Goal: Task Accomplishment & Management: Manage account settings

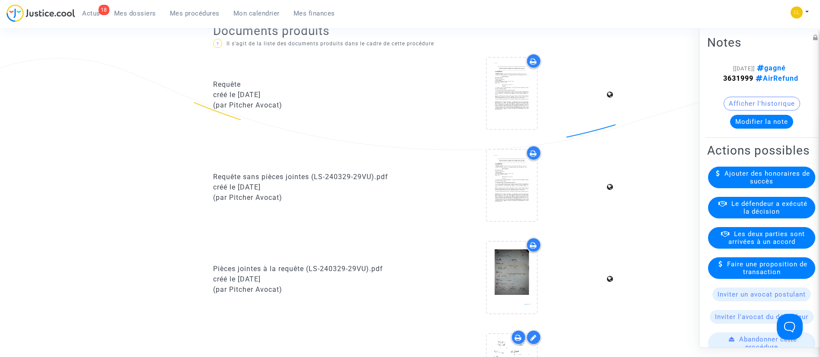
click at [88, 17] on span "Actus" at bounding box center [91, 14] width 18 height 8
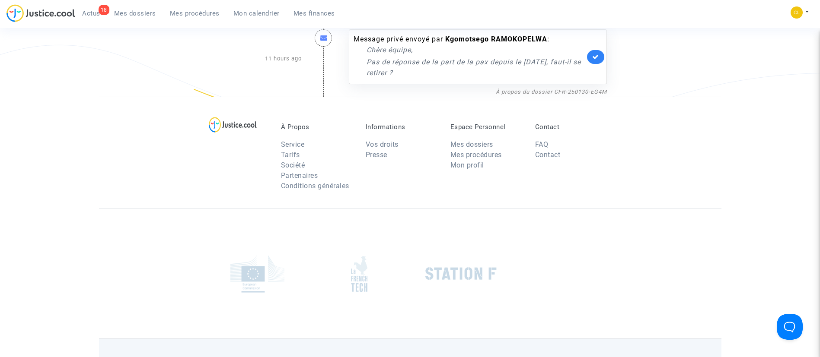
scroll to position [203, 0]
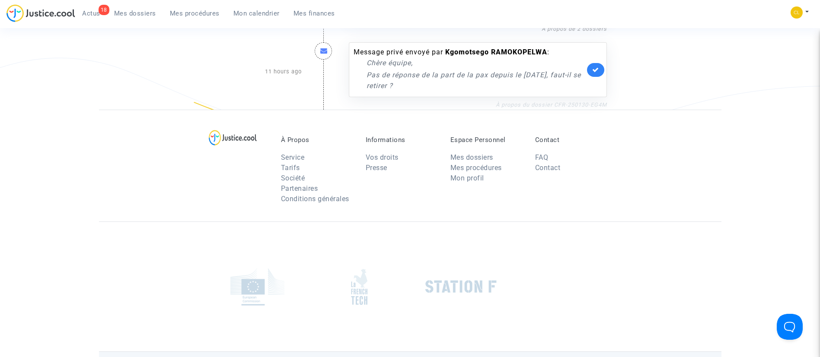
click at [534, 107] on link "À propos du dossier CFR-250130-EG4M" at bounding box center [551, 105] width 111 height 6
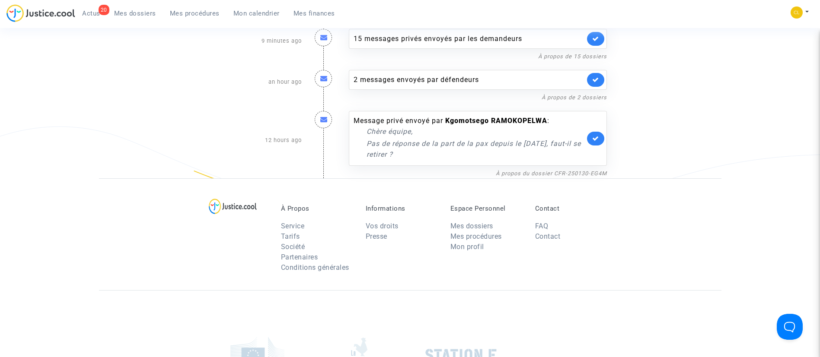
scroll to position [0, 0]
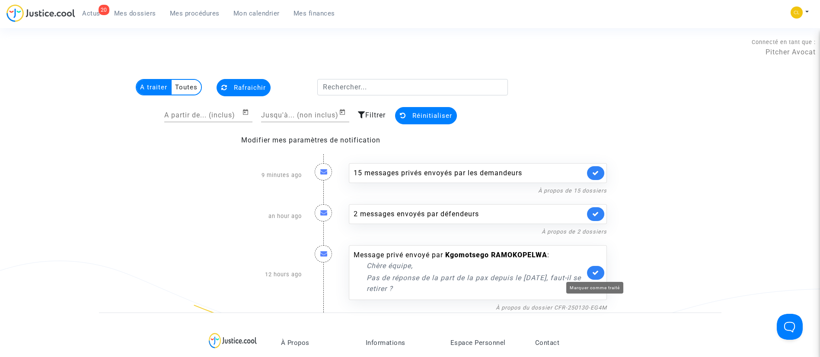
drag, startPoint x: 595, startPoint y: 273, endPoint x: 594, endPoint y: 260, distance: 13.4
click at [594, 272] on icon at bounding box center [595, 273] width 7 height 6
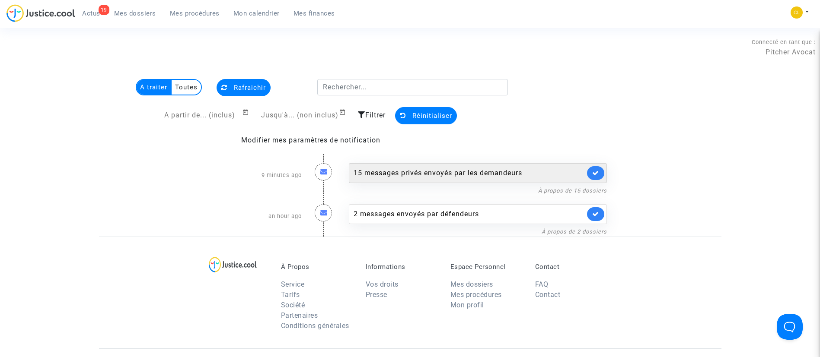
click at [533, 182] on div "15 messages privés envoyés par les demandeurs" at bounding box center [478, 173] width 258 height 20
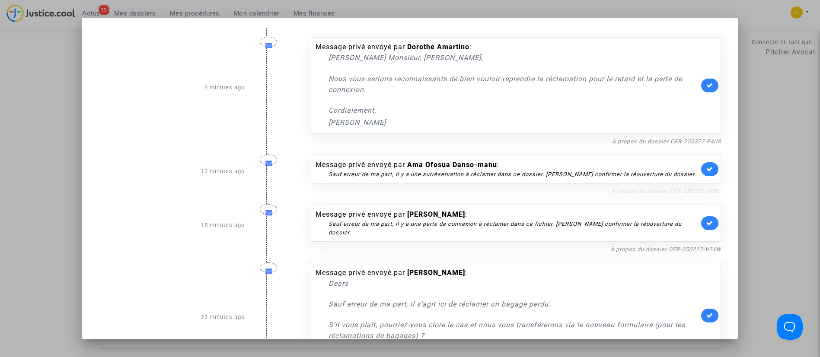
click at [656, 189] on link "À propos du dossier CFR-250328-3N8C" at bounding box center [666, 191] width 110 height 6
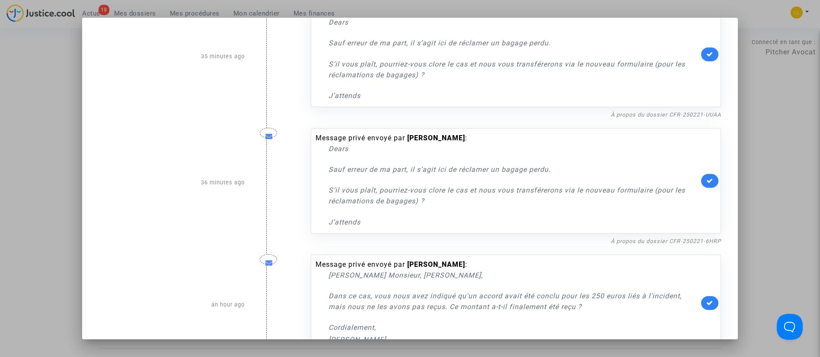
scroll to position [1037, 0]
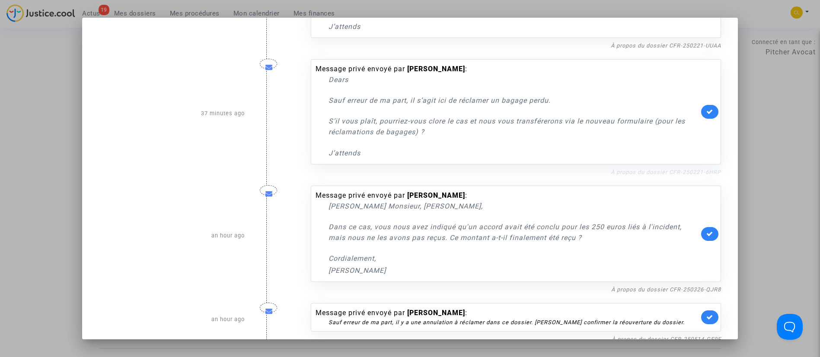
click at [632, 169] on link "À propos du dossier CFR-250221-6HRP" at bounding box center [666, 172] width 110 height 6
click at [706, 108] on icon at bounding box center [709, 111] width 7 height 6
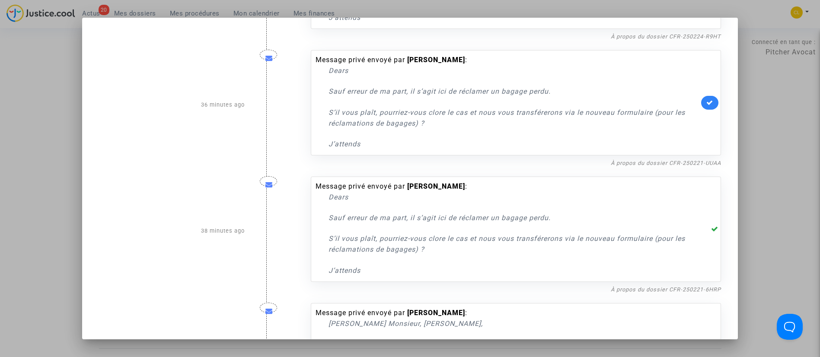
scroll to position [908, 0]
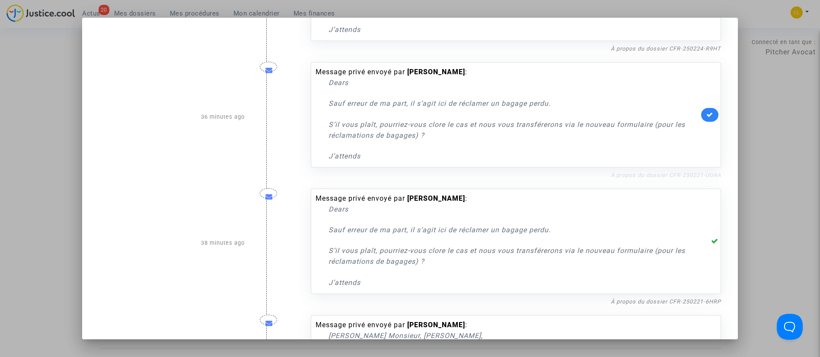
click at [634, 172] on link "À propos du dossier CFR-250221-UUAA" at bounding box center [666, 175] width 110 height 6
click at [706, 110] on link at bounding box center [709, 115] width 17 height 14
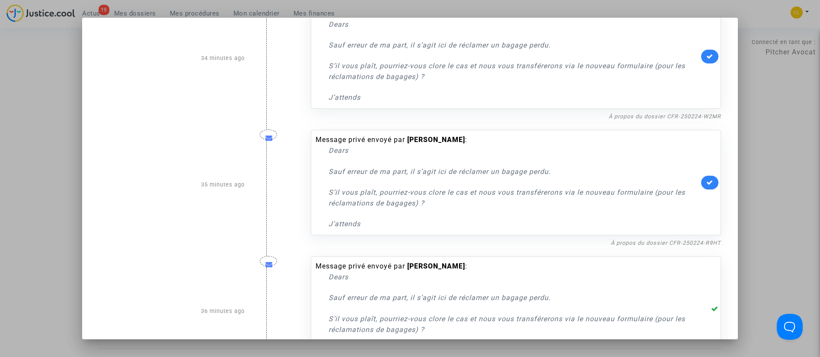
scroll to position [648, 0]
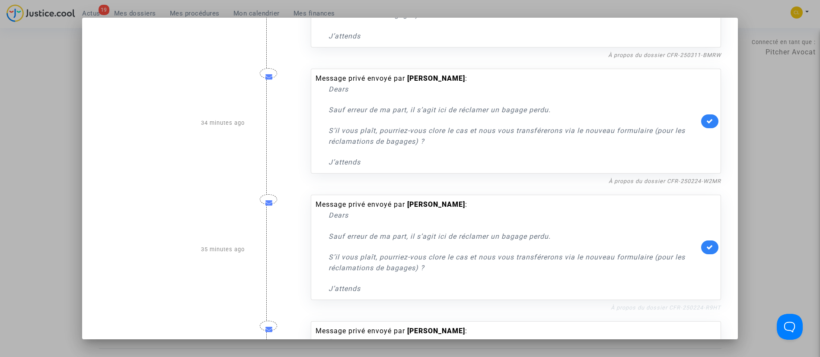
click at [680, 305] on link "À propos du dossier CFR-250224-R9HT" at bounding box center [666, 308] width 110 height 6
click at [706, 118] on icon at bounding box center [709, 121] width 7 height 6
click at [657, 305] on link "À propos du dossier CFR-250224-R9HT" at bounding box center [666, 308] width 110 height 6
click at [706, 243] on link at bounding box center [709, 248] width 17 height 14
click at [678, 178] on link "À propos du dossier CFR-250224-W2MR" at bounding box center [665, 181] width 112 height 6
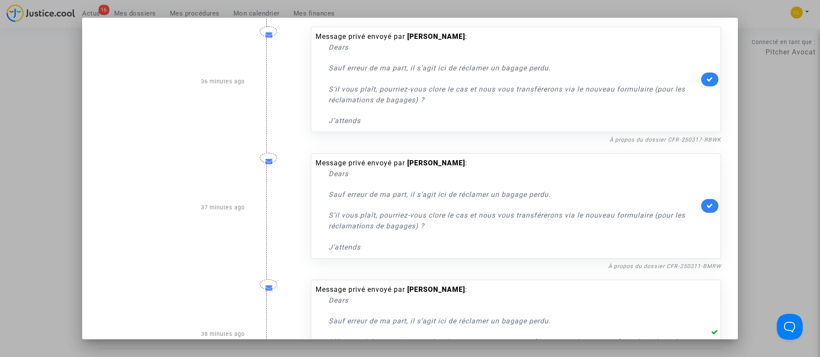
scroll to position [389, 0]
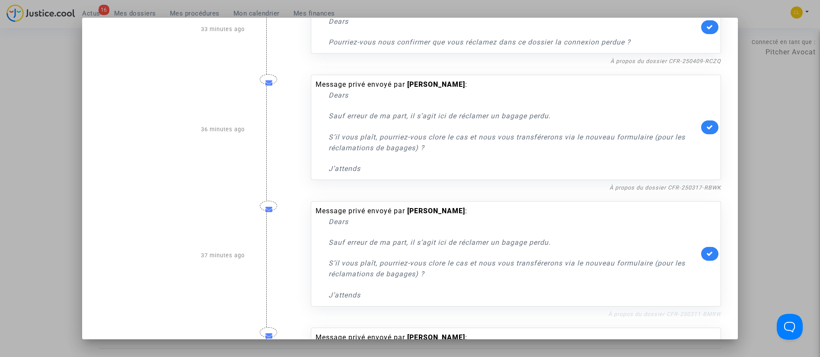
click at [701, 311] on link "À propos du dossier CFR-250311-BMRW" at bounding box center [664, 314] width 113 height 6
click at [677, 310] on nf-filterlink "À propos du dossier CFR-250311-BMRW" at bounding box center [664, 314] width 113 height 8
click at [677, 311] on link "À propos du dossier CFR-250311-BMRW" at bounding box center [664, 314] width 113 height 6
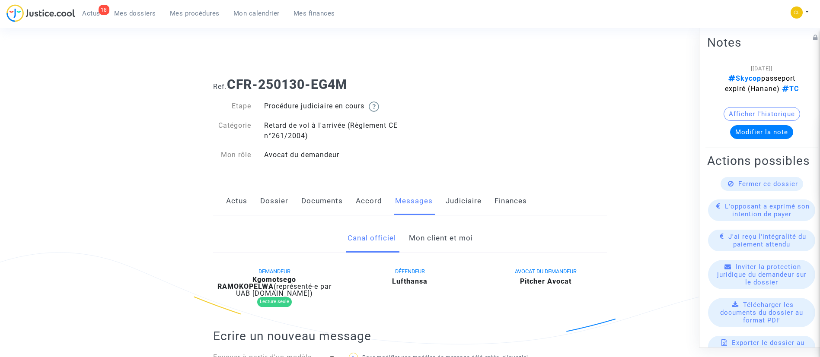
click at [426, 250] on link "Mon client et moi" at bounding box center [441, 238] width 64 height 29
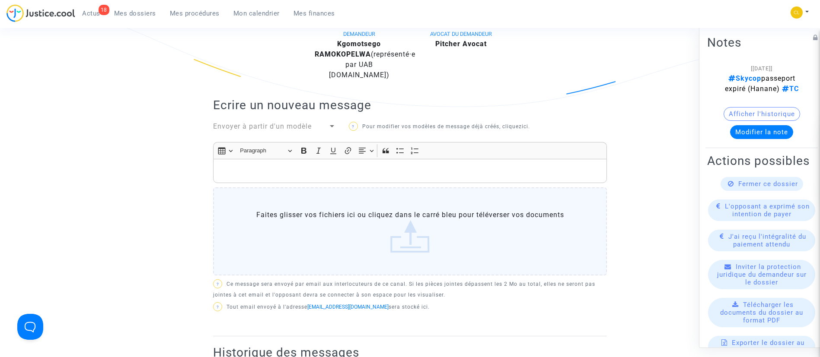
scroll to position [259, 0]
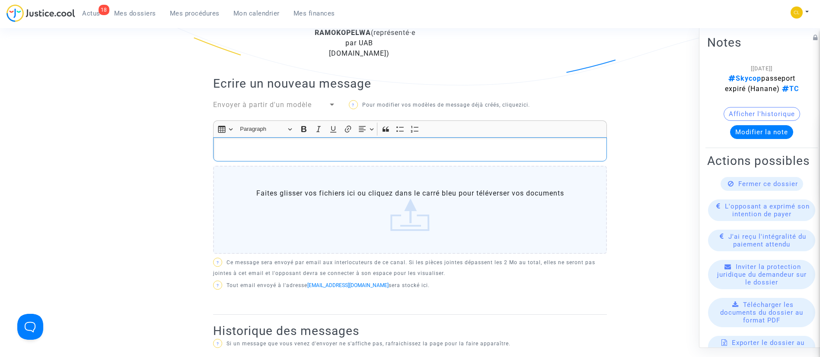
click at [298, 150] on p "Rich Text Editor, main" at bounding box center [410, 149] width 385 height 11
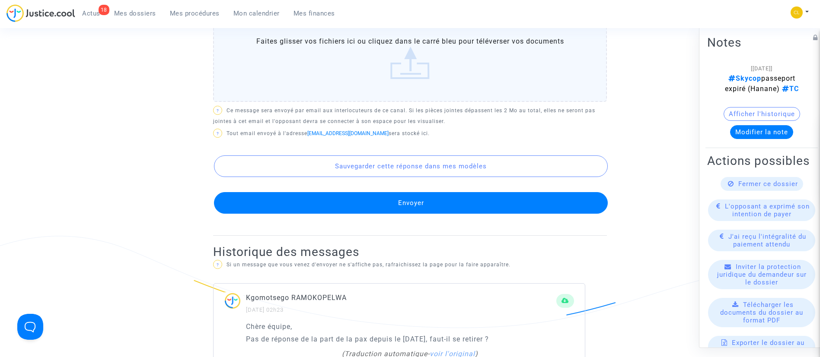
scroll to position [519, 0]
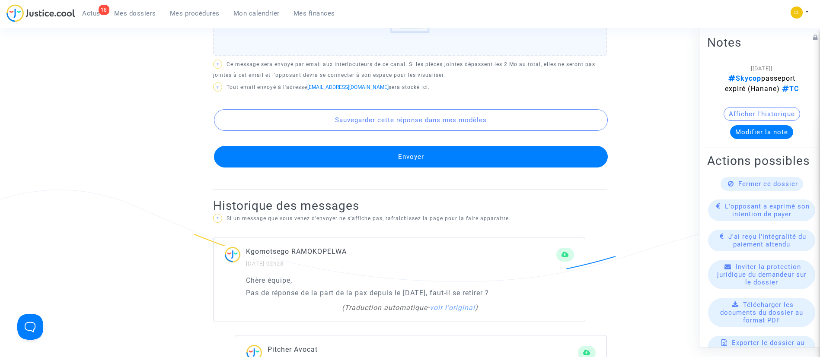
click at [358, 163] on button "Envoyer" at bounding box center [411, 157] width 394 height 22
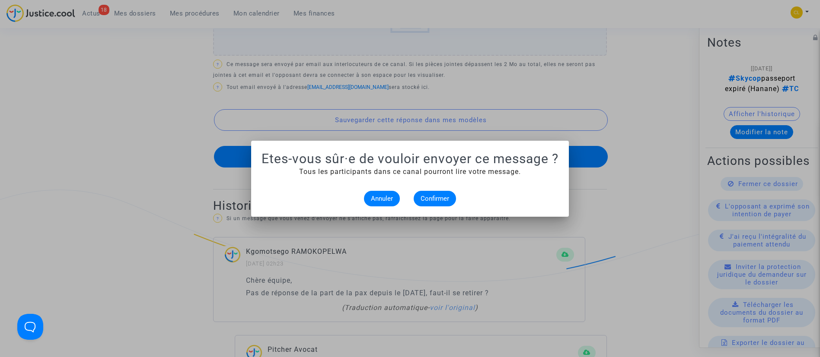
scroll to position [0, 0]
click at [446, 191] on button "Confirmer" at bounding box center [435, 199] width 42 height 16
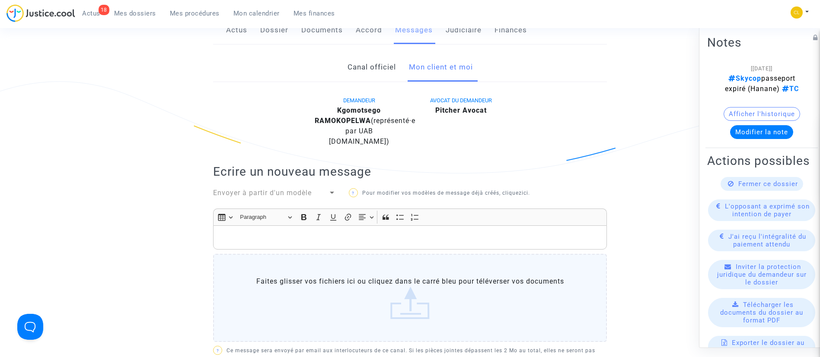
scroll to position [130, 0]
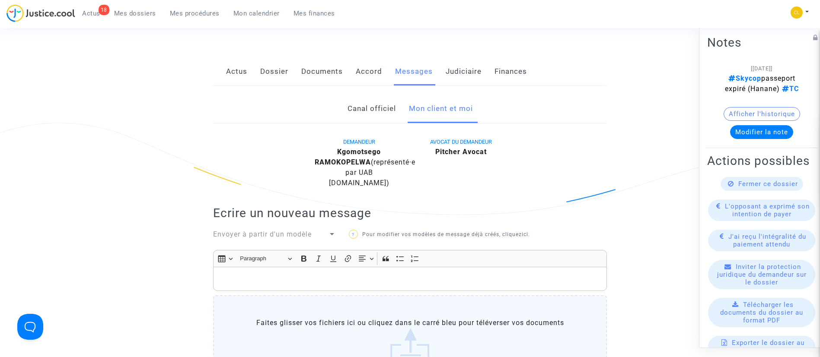
click at [455, 70] on link "Judiciaire" at bounding box center [464, 71] width 36 height 29
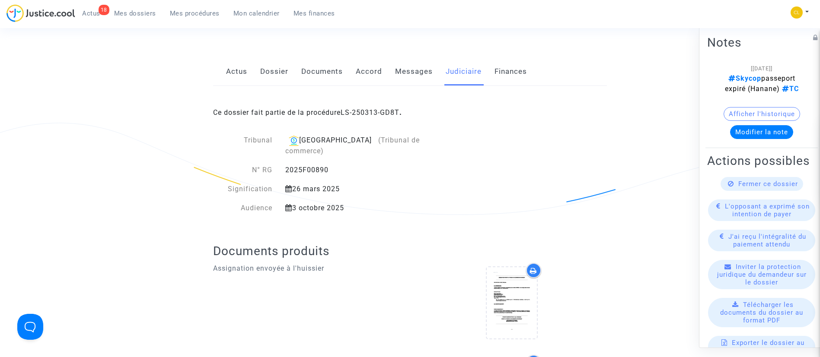
click at [424, 66] on link "Messages" at bounding box center [414, 71] width 38 height 29
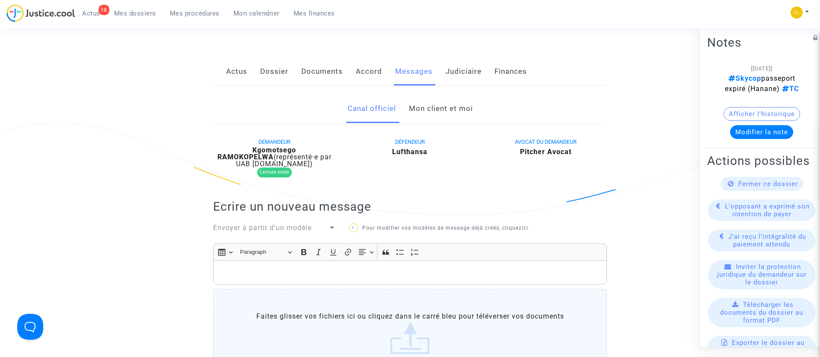
click at [296, 149] on b "Kgomotsego RAMOKOPELWA" at bounding box center [256, 153] width 79 height 15
copy div "RAMOKOPELWA"
click at [471, 68] on link "Judiciaire" at bounding box center [464, 71] width 36 height 29
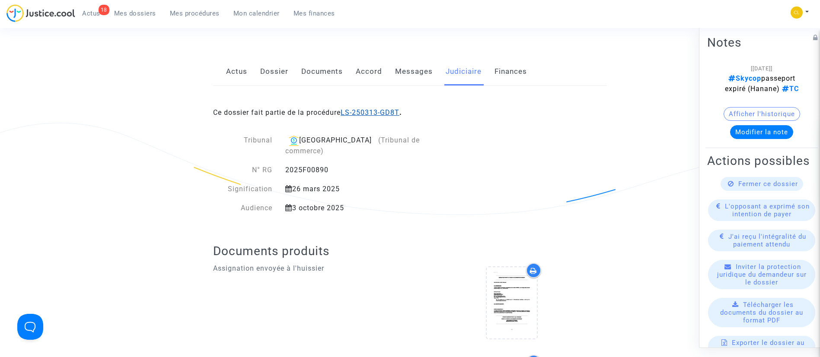
click at [397, 115] on link "LS-250313-GD8T" at bounding box center [370, 112] width 59 height 8
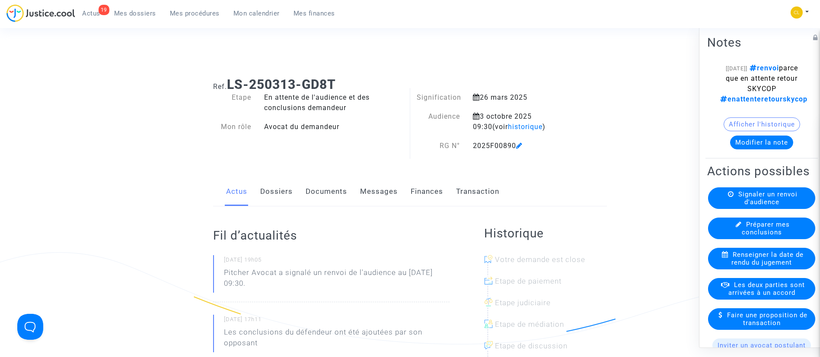
click at [776, 149] on button "Modifier la note" at bounding box center [761, 142] width 63 height 14
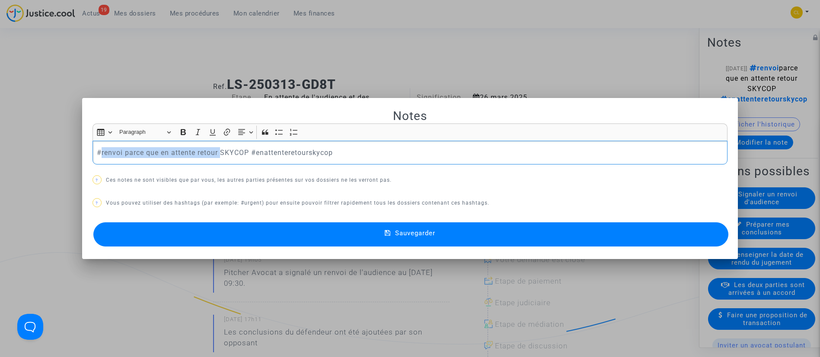
drag, startPoint x: 98, startPoint y: 152, endPoint x: 219, endPoint y: 153, distance: 121.0
click at [219, 153] on p "#renvoi parce que en attente retour SKYCOP #enattenteretourskycop" at bounding box center [410, 152] width 626 height 11
click at [226, 153] on p "#FaireDIA #SKYCOP #enattenteretourskycop" at bounding box center [410, 152] width 626 height 11
click at [508, 231] on button "Sauvegarder" at bounding box center [410, 235] width 635 height 24
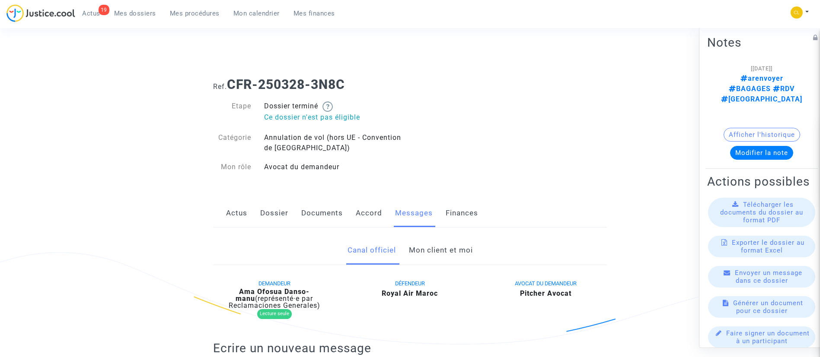
drag, startPoint x: 0, startPoint y: 0, endPoint x: 445, endPoint y: 244, distance: 507.2
click at [445, 244] on link "Mon client et moi" at bounding box center [441, 250] width 64 height 29
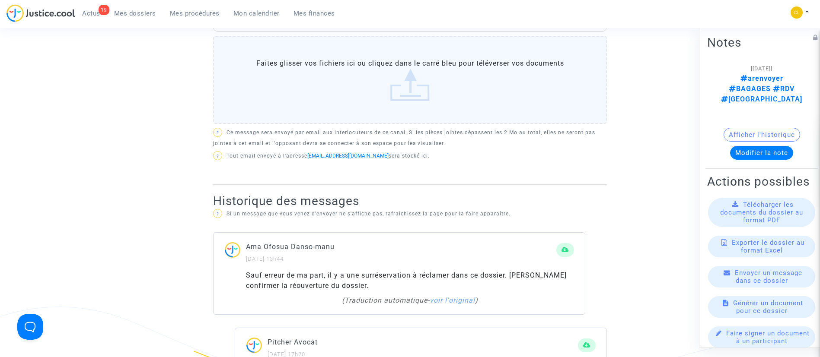
scroll to position [389, 0]
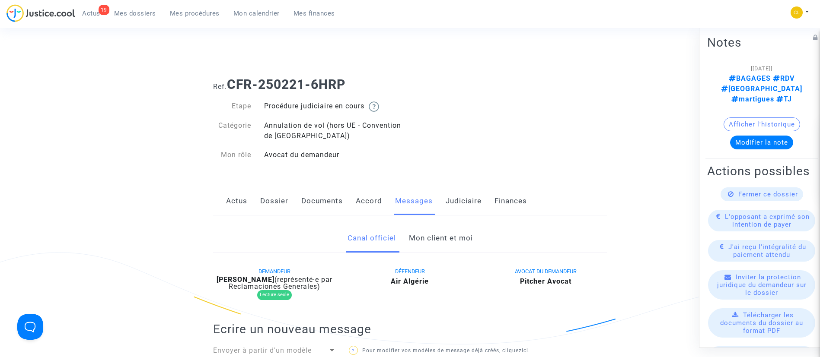
drag, startPoint x: 434, startPoint y: 245, endPoint x: 421, endPoint y: 221, distance: 27.1
click at [434, 245] on link "Mon client et moi" at bounding box center [441, 238] width 64 height 29
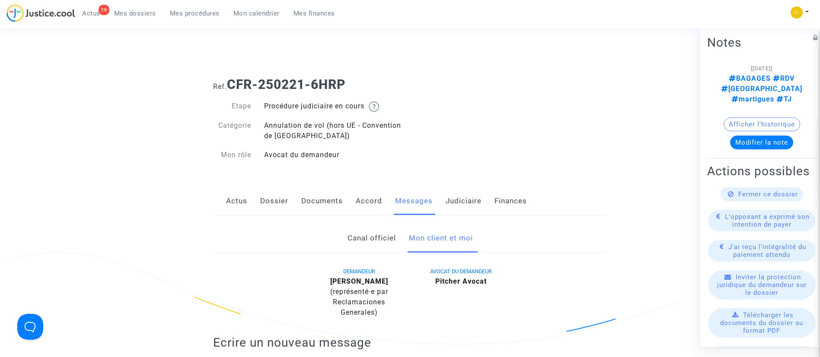
click at [472, 208] on link "Judiciaire" at bounding box center [464, 201] width 36 height 29
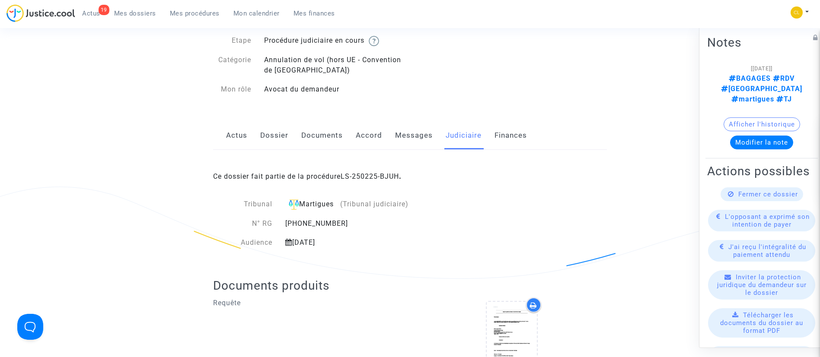
scroll to position [130, 0]
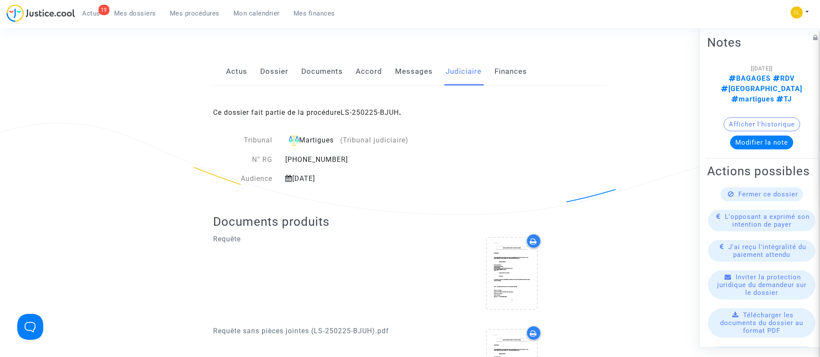
click at [405, 67] on link "Messages" at bounding box center [414, 71] width 38 height 29
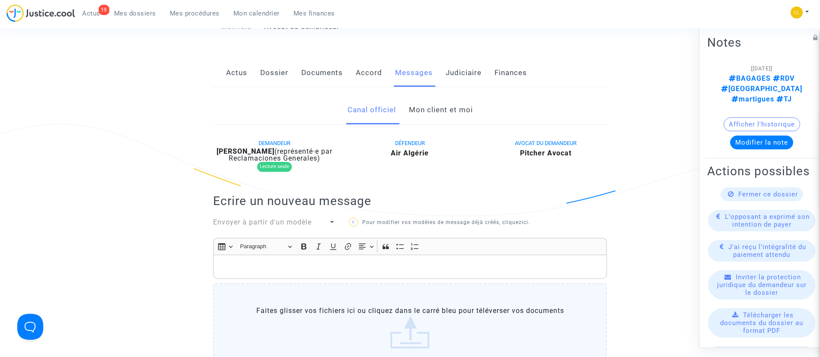
scroll to position [121, 0]
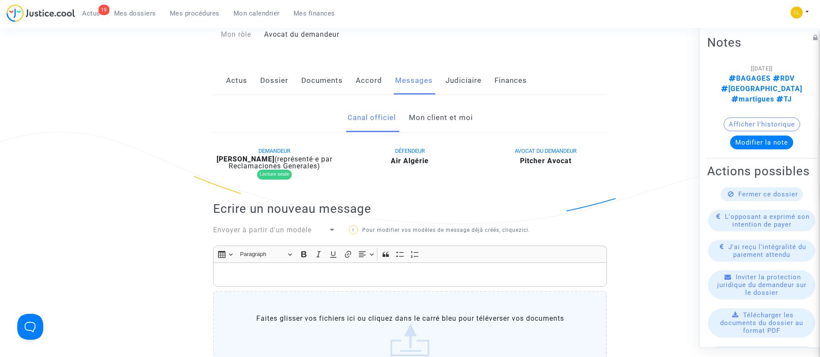
click at [450, 107] on link "Mon client et moi" at bounding box center [441, 118] width 64 height 29
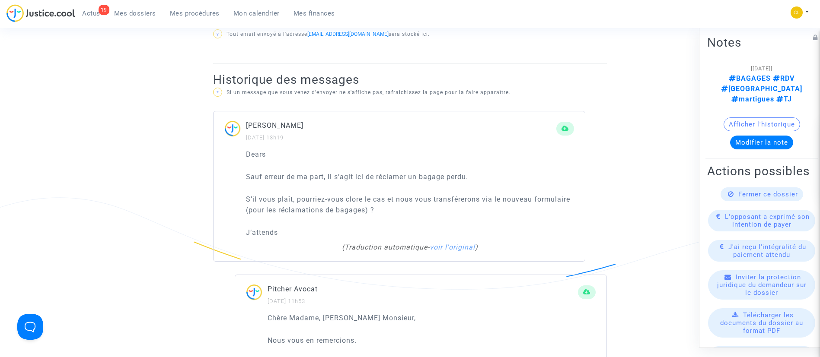
scroll to position [510, 0]
click at [745, 190] on span "Fermer ce dossier" at bounding box center [768, 194] width 60 height 8
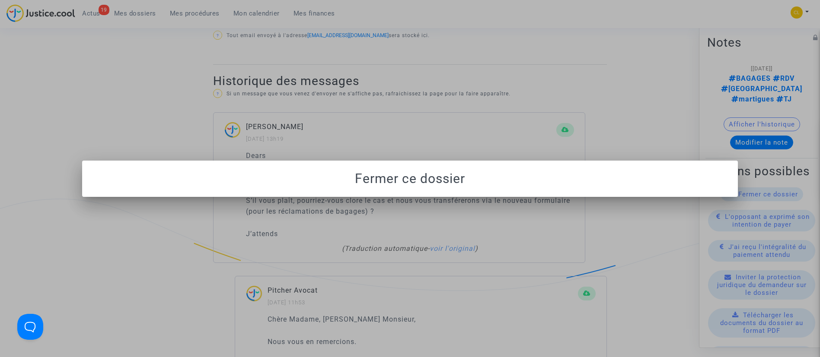
scroll to position [0, 0]
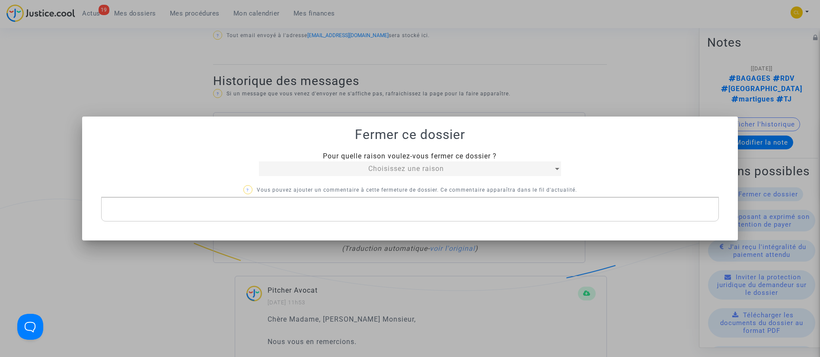
click at [478, 166] on div "Choisissez une raison" at bounding box center [406, 169] width 295 height 10
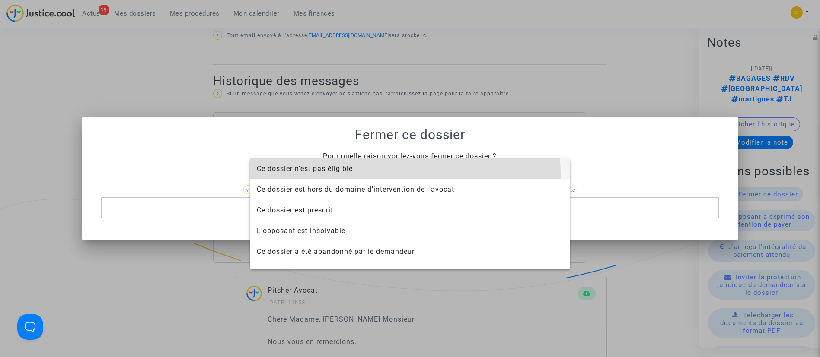
click at [359, 175] on span "Ce dossier n'est pas éligible" at bounding box center [410, 169] width 306 height 21
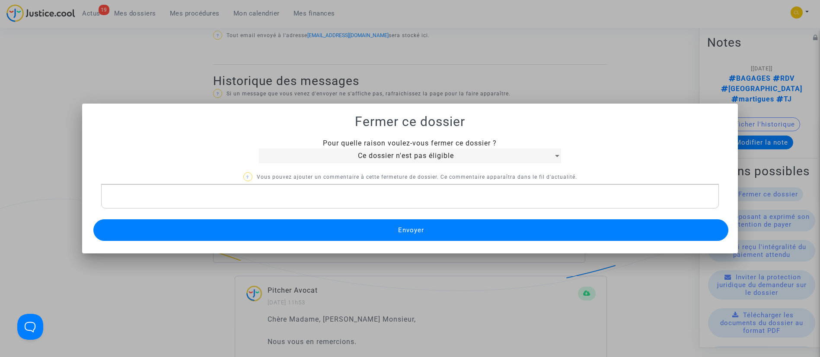
click at [350, 226] on button "Envoyer" at bounding box center [410, 231] width 635 height 22
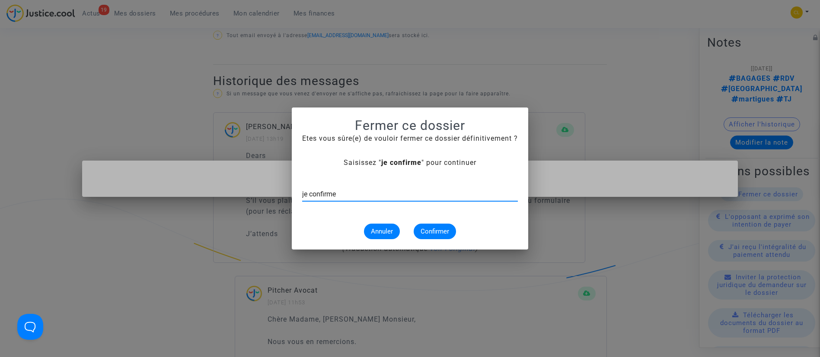
type input "je confirme"
click at [426, 239] on button "Confirmer" at bounding box center [435, 232] width 42 height 16
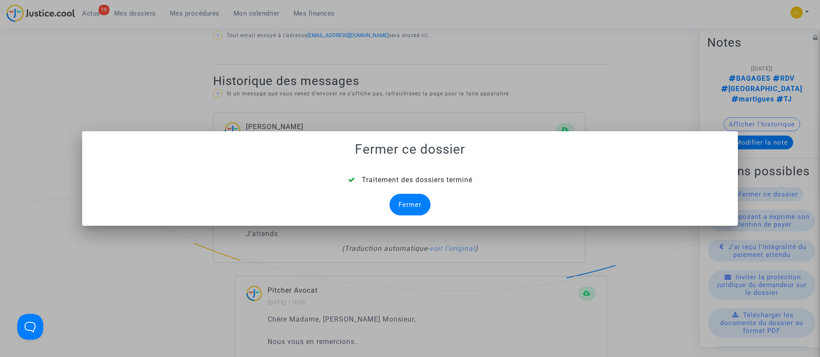
click at [413, 208] on div "Fermer" at bounding box center [409, 205] width 41 height 22
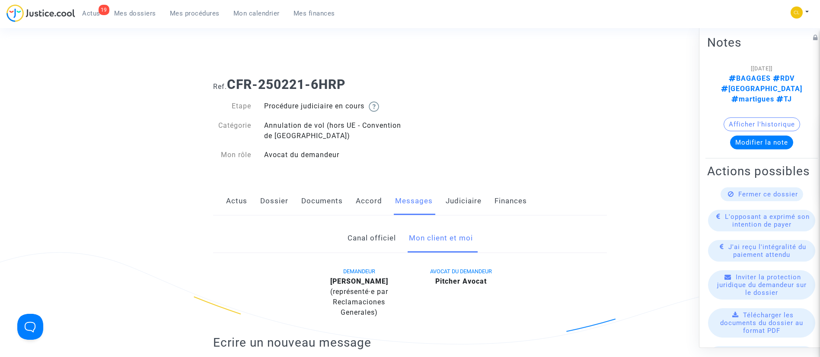
scroll to position [510, 0]
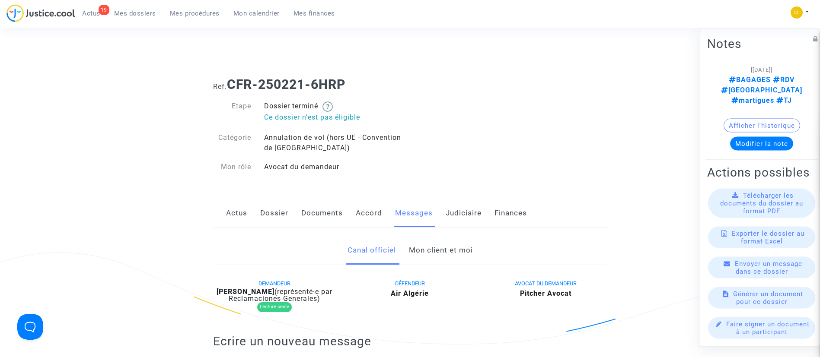
drag, startPoint x: 456, startPoint y: 210, endPoint x: 469, endPoint y: 192, distance: 21.4
click at [457, 210] on link "Judiciaire" at bounding box center [464, 213] width 36 height 29
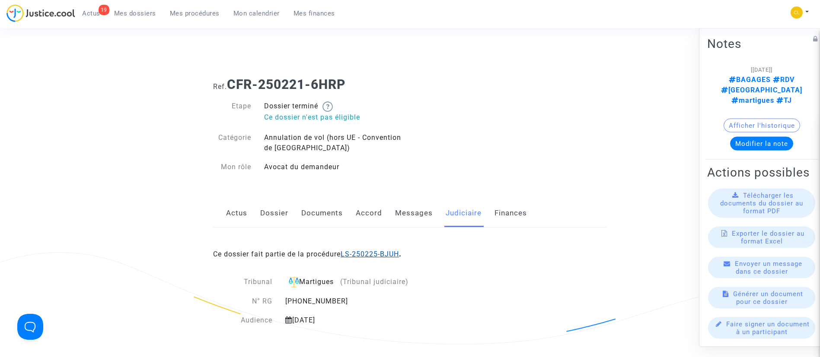
click at [394, 253] on link "LS-250225-BJUH" at bounding box center [370, 254] width 58 height 8
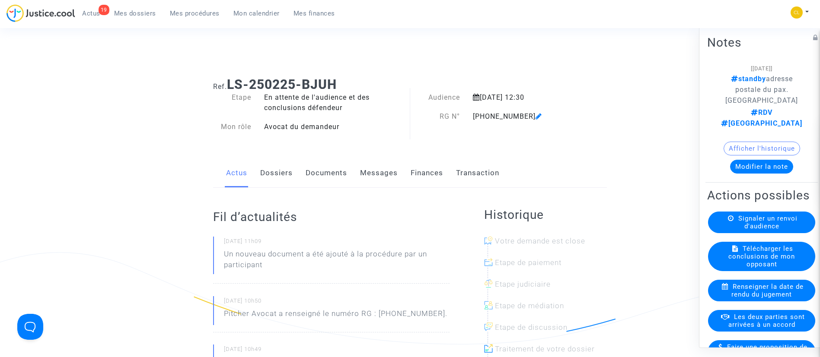
click at [735, 160] on button "Modifier la note" at bounding box center [761, 167] width 63 height 14
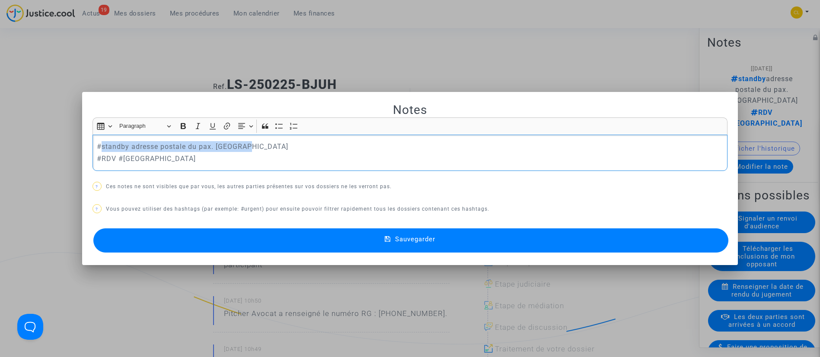
drag, startPoint x: 251, startPoint y: 147, endPoint x: 99, endPoint y: 145, distance: 152.6
click at [99, 145] on p "#standby adresse postale du pax. Laurène" at bounding box center [410, 146] width 626 height 11
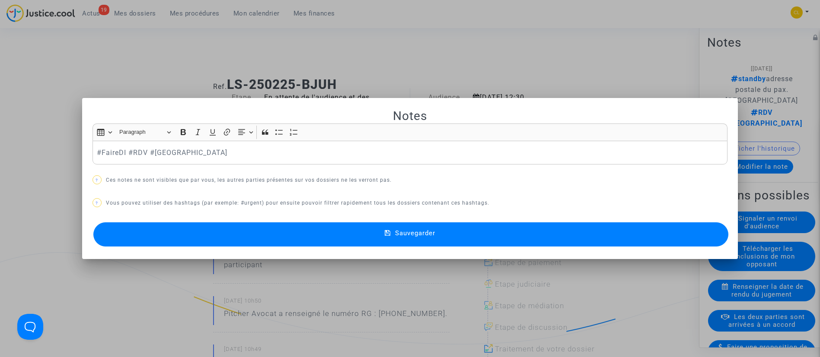
click at [420, 228] on button "Sauvegarder" at bounding box center [410, 235] width 635 height 24
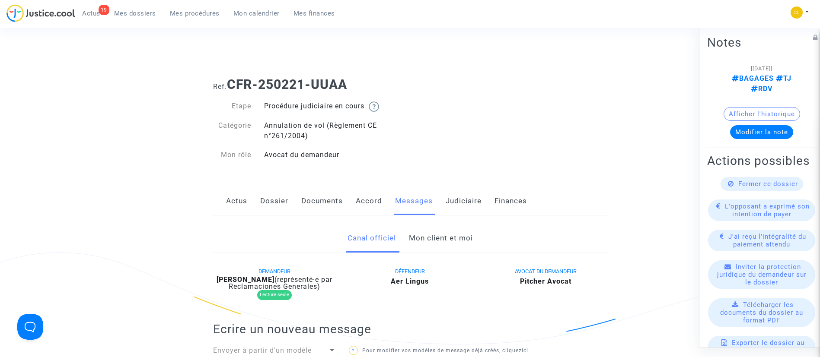
click at [432, 249] on link "Mon client et moi" at bounding box center [441, 238] width 64 height 29
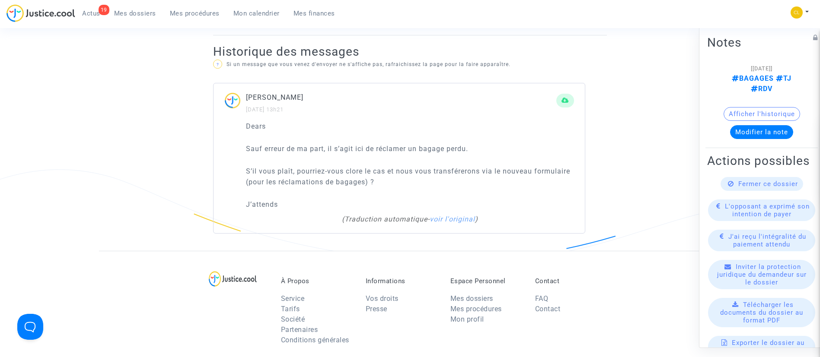
scroll to position [519, 0]
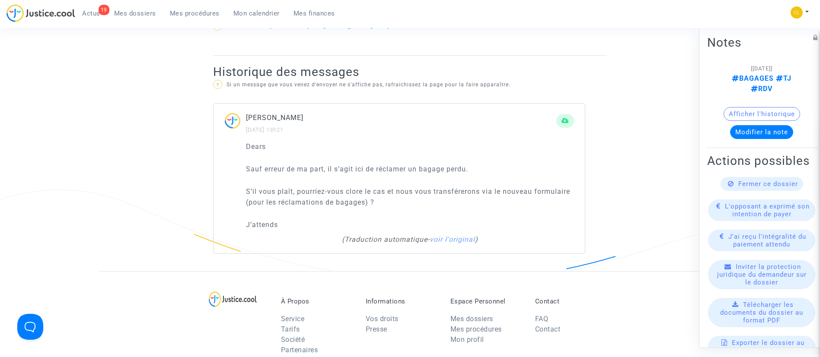
click at [765, 196] on available-action-list "Fermer ce dossier L'opposant a exprimé son intention de payer J'ai reçu l'intég…" at bounding box center [761, 312] width 109 height 271
click at [729, 185] on div "Fermer ce dossier" at bounding box center [761, 184] width 83 height 14
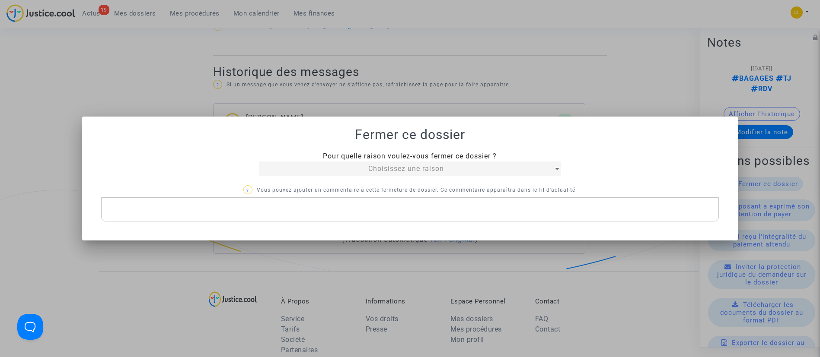
click at [446, 168] on div "Choisissez une raison" at bounding box center [406, 169] width 295 height 10
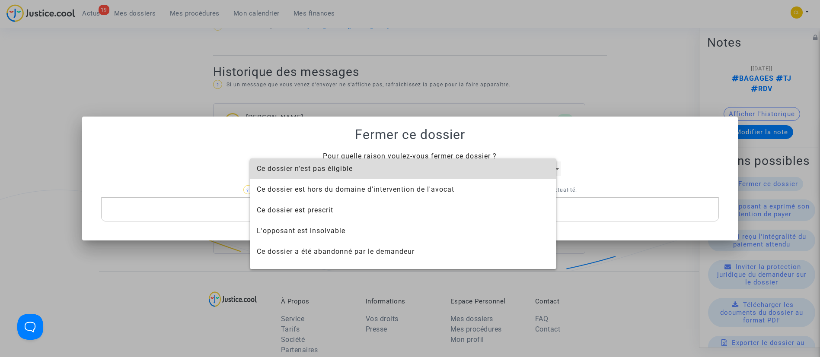
click at [446, 168] on span "Ce dossier n'est pas éligible" at bounding box center [403, 169] width 293 height 21
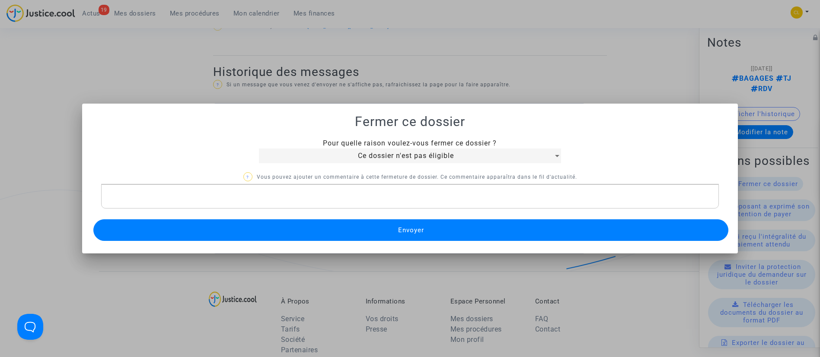
click at [437, 228] on button "Envoyer" at bounding box center [410, 231] width 635 height 22
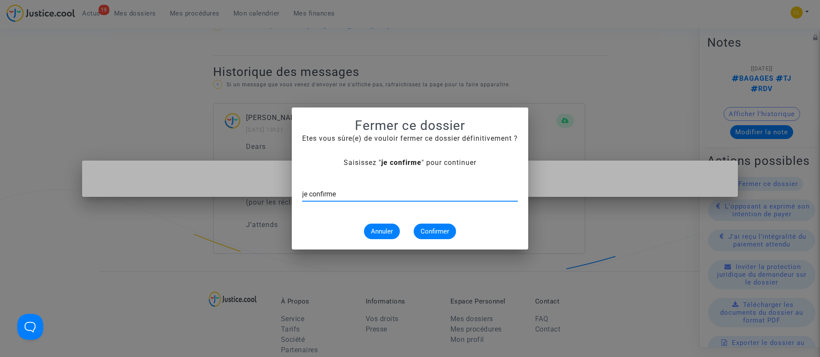
type input "je confirme"
click at [437, 228] on span "Confirmer" at bounding box center [435, 232] width 29 height 8
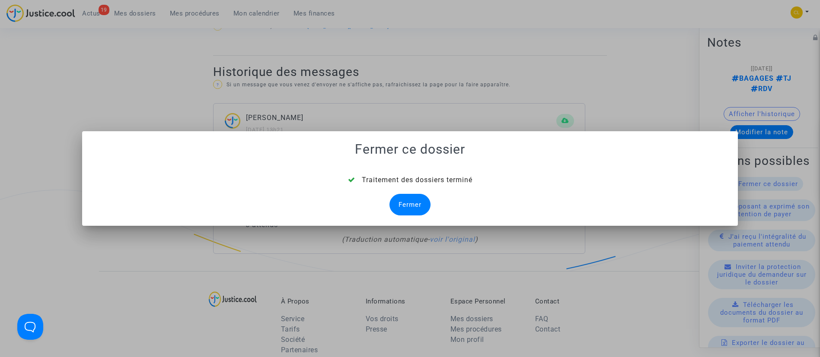
click at [401, 212] on div "Fermer" at bounding box center [409, 205] width 41 height 22
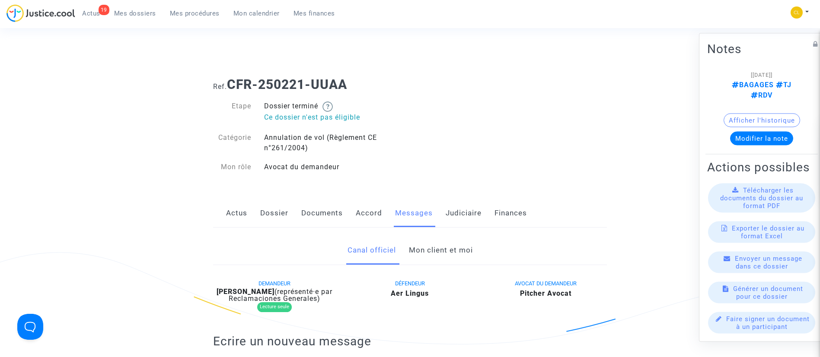
drag, startPoint x: 474, startPoint y: 210, endPoint x: 486, endPoint y: 194, distance: 20.1
click at [474, 210] on link "Judiciaire" at bounding box center [464, 213] width 36 height 29
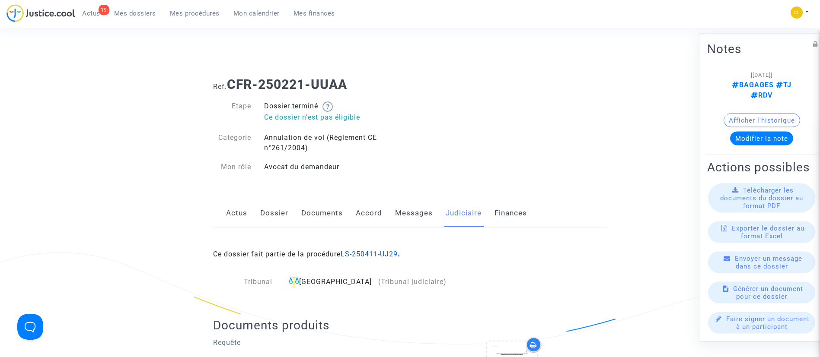
drag, startPoint x: 371, startPoint y: 259, endPoint x: 366, endPoint y: 252, distance: 8.3
click at [371, 259] on div "Ce dossier fait partie de la procédure LS-250411-UJ29 ." at bounding box center [410, 248] width 394 height 41
click at [363, 261] on div "Ce dossier fait partie de la procédure LS-250411-UJ29 ." at bounding box center [410, 248] width 394 height 41
click at [363, 258] on link "LS-250411-UJ29" at bounding box center [369, 254] width 57 height 8
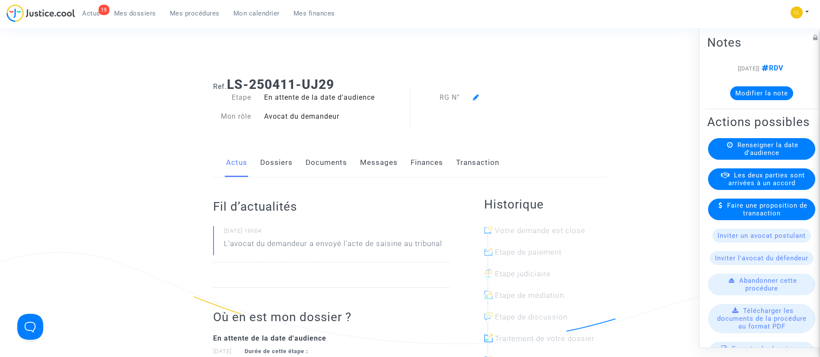
click at [739, 95] on button "Modifier la note" at bounding box center [761, 93] width 63 height 14
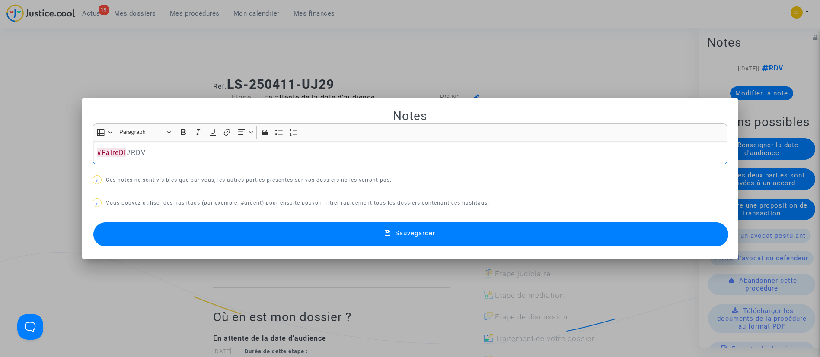
click at [433, 233] on span "Sauvegarder" at bounding box center [415, 234] width 40 height 8
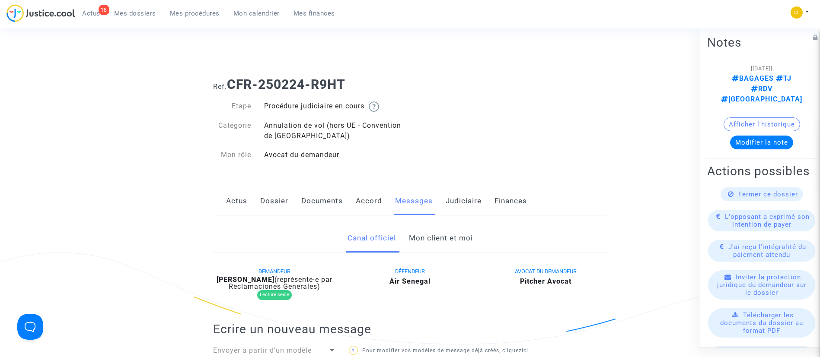
click at [463, 241] on link "Mon client et moi" at bounding box center [441, 238] width 64 height 29
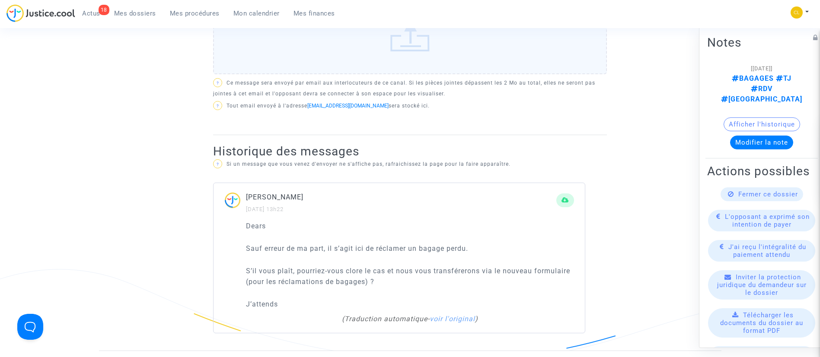
scroll to position [454, 0]
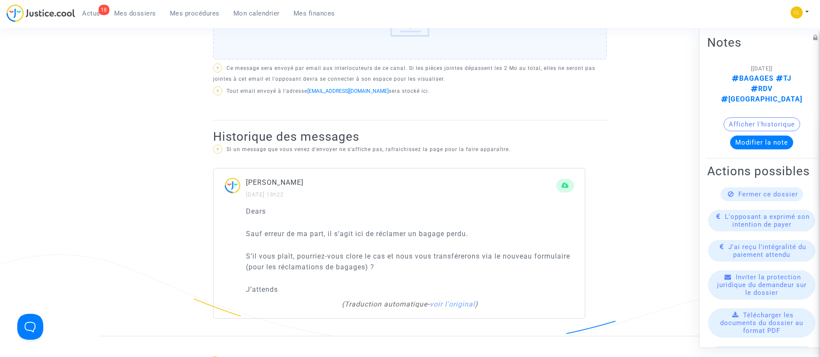
click at [767, 190] on span "Fermer ce dossier" at bounding box center [768, 194] width 60 height 8
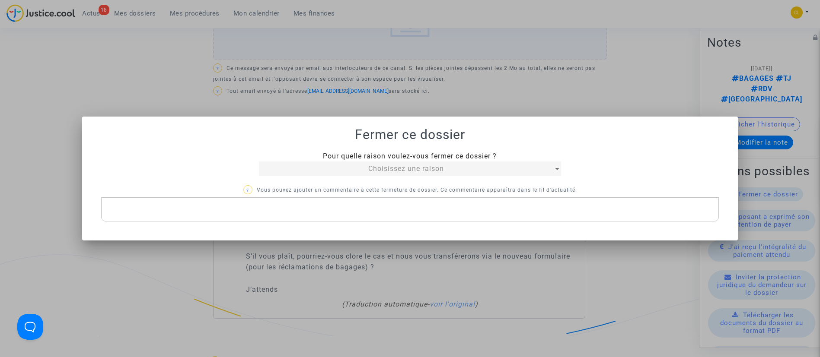
scroll to position [0, 0]
click at [434, 165] on span "Choisissez une raison" at bounding box center [406, 169] width 76 height 8
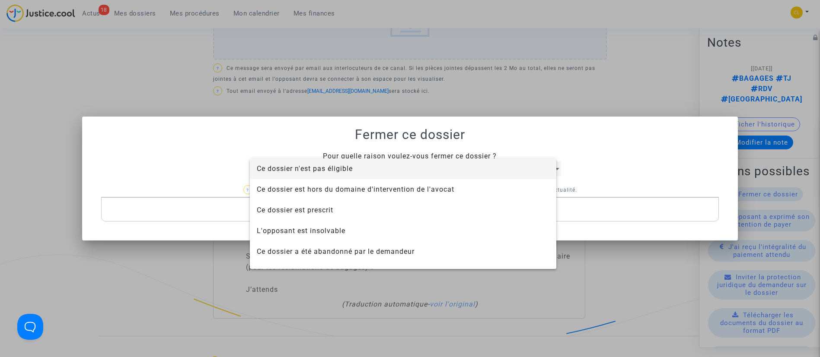
click at [434, 164] on span "Ce dossier n'est pas éligible" at bounding box center [403, 169] width 293 height 21
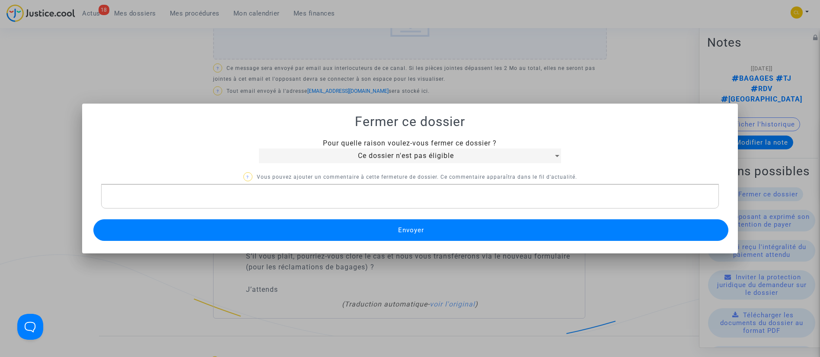
click at [439, 225] on button "Envoyer" at bounding box center [410, 231] width 635 height 22
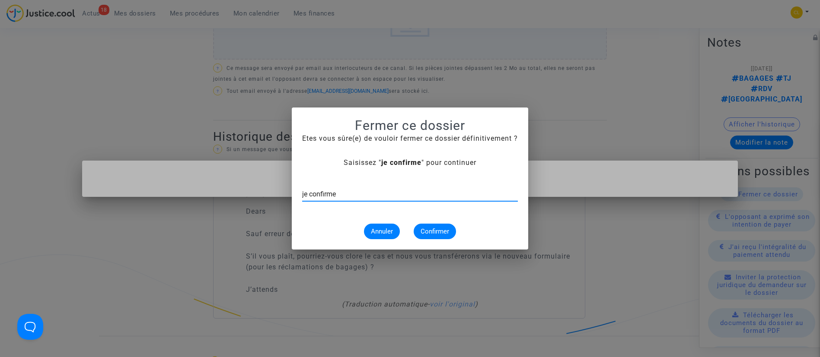
type input "je confirme"
click at [439, 225] on button "Confirmer" at bounding box center [435, 232] width 42 height 16
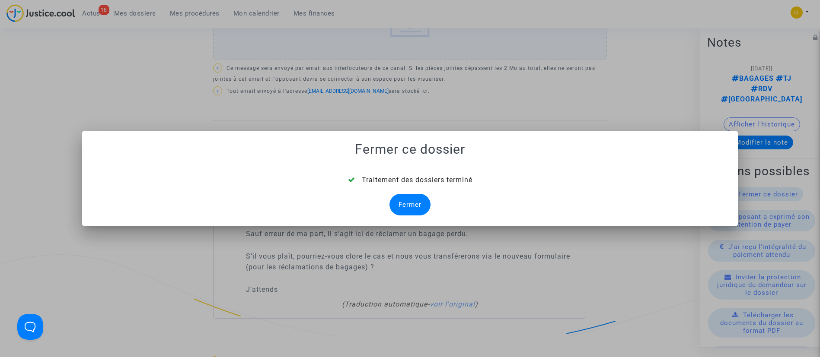
click at [416, 199] on div "Fermer" at bounding box center [409, 205] width 41 height 22
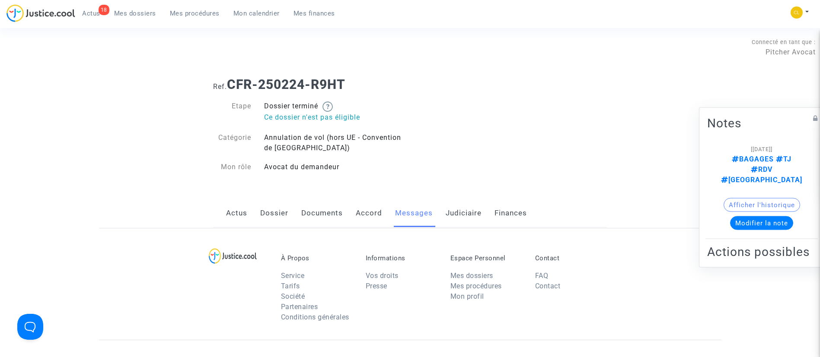
scroll to position [454, 0]
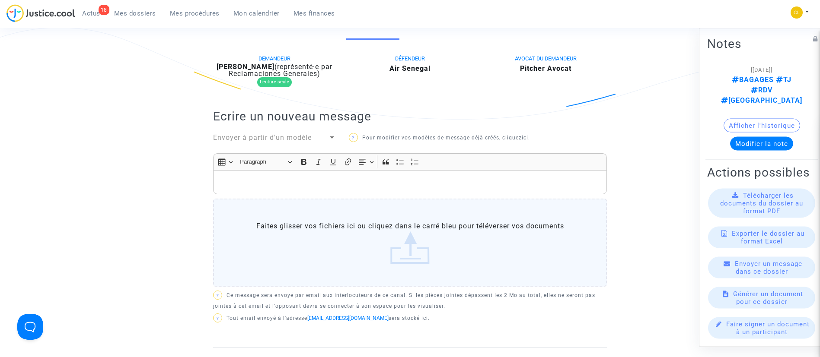
scroll to position [65, 0]
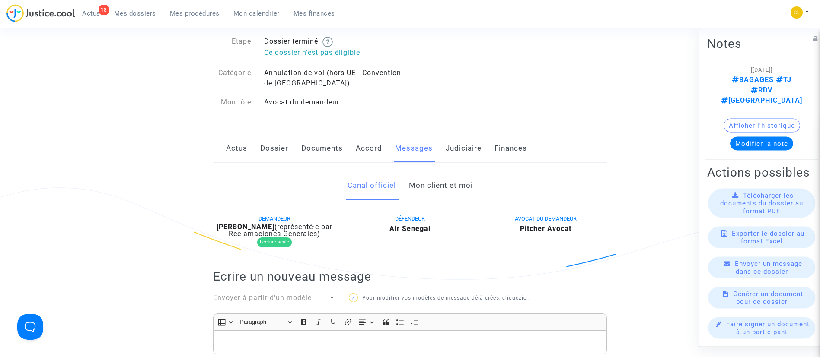
click at [435, 191] on link "Mon client et moi" at bounding box center [441, 186] width 64 height 29
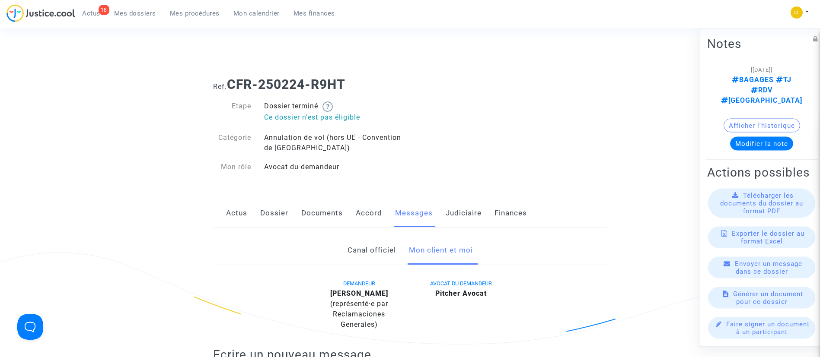
click at [461, 220] on link "Judiciaire" at bounding box center [464, 213] width 36 height 29
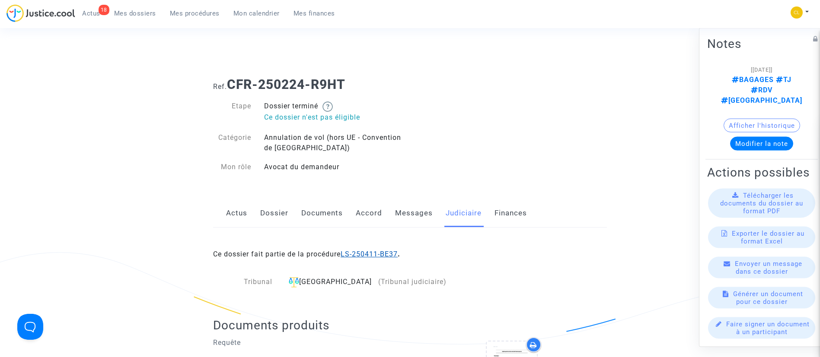
click at [361, 251] on link "LS-250411-BE37" at bounding box center [369, 254] width 57 height 8
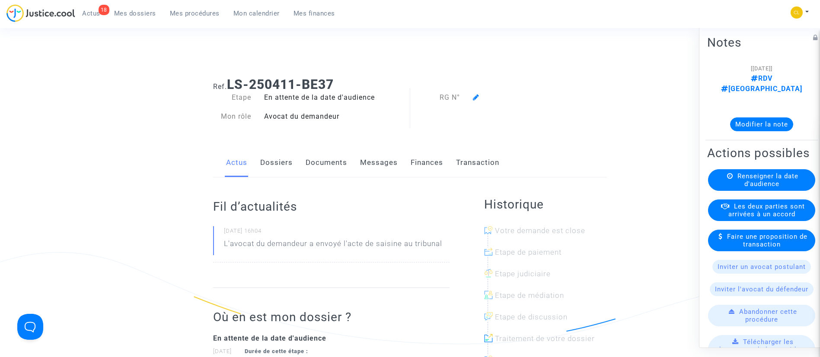
click at [753, 117] on button "Modifier la note" at bounding box center [761, 124] width 63 height 14
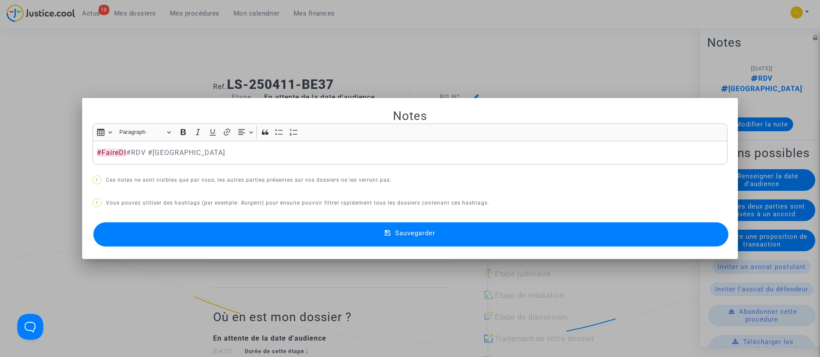
click at [537, 232] on button "Sauvegarder" at bounding box center [410, 235] width 635 height 24
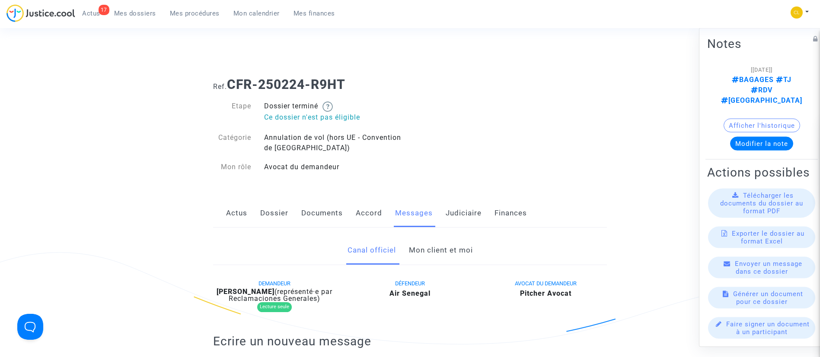
click at [437, 252] on link "Mon client et moi" at bounding box center [441, 250] width 64 height 29
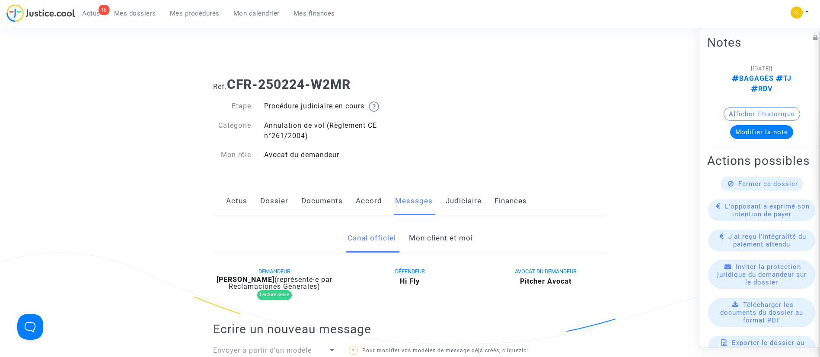
click at [453, 242] on link "Mon client et moi" at bounding box center [441, 238] width 64 height 29
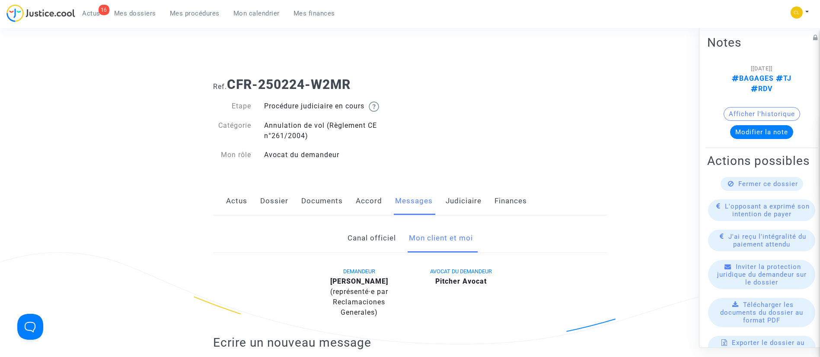
click at [787, 184] on span "Fermer ce dossier" at bounding box center [768, 184] width 60 height 8
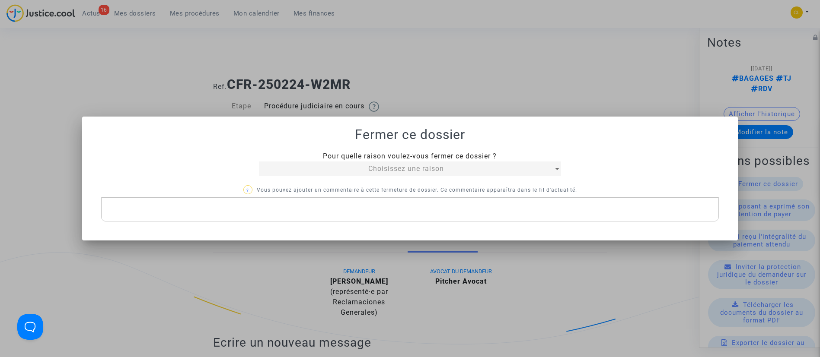
click at [414, 170] on span "Choisissez une raison" at bounding box center [406, 169] width 76 height 8
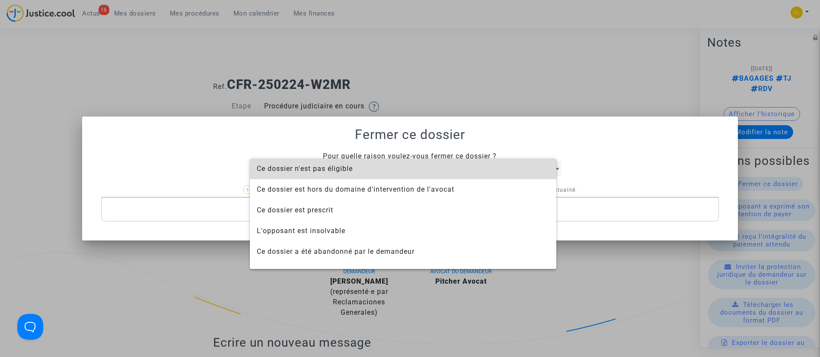
click at [414, 170] on span "Ce dossier n'est pas éligible" at bounding box center [403, 169] width 293 height 21
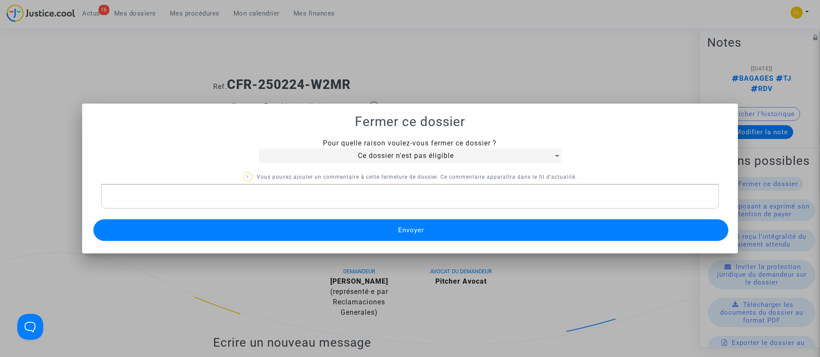
click at [397, 223] on button "Envoyer" at bounding box center [410, 231] width 635 height 22
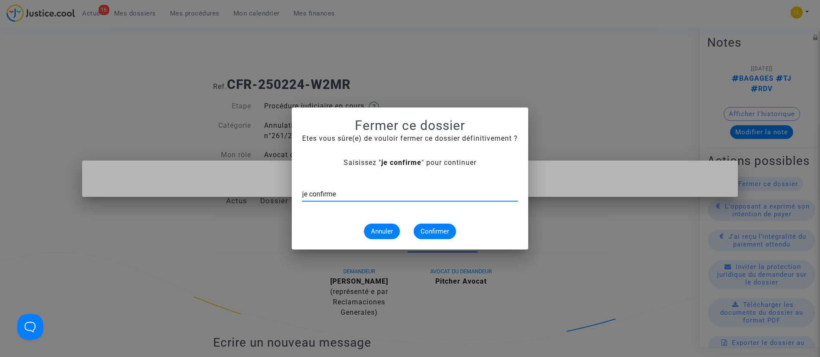
type input "je confirme"
click at [435, 232] on span "Confirmer" at bounding box center [435, 232] width 29 height 8
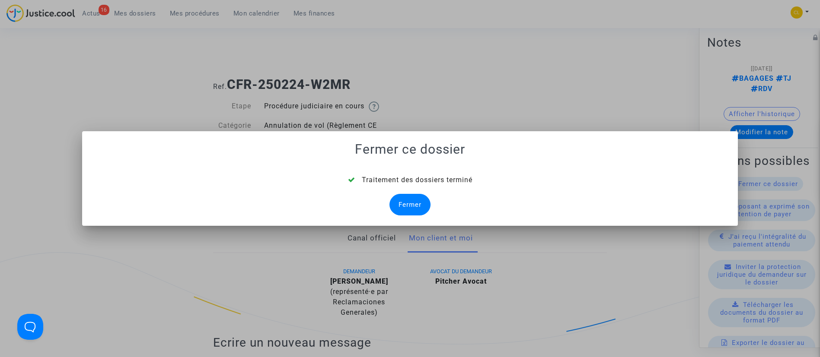
click at [415, 199] on div "Fermer" at bounding box center [409, 205] width 41 height 22
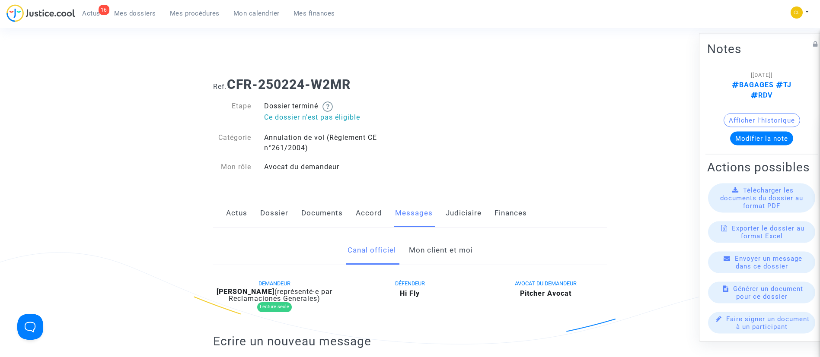
drag, startPoint x: 461, startPoint y: 214, endPoint x: 475, endPoint y: 215, distance: 13.9
click at [461, 214] on link "Judiciaire" at bounding box center [464, 213] width 36 height 29
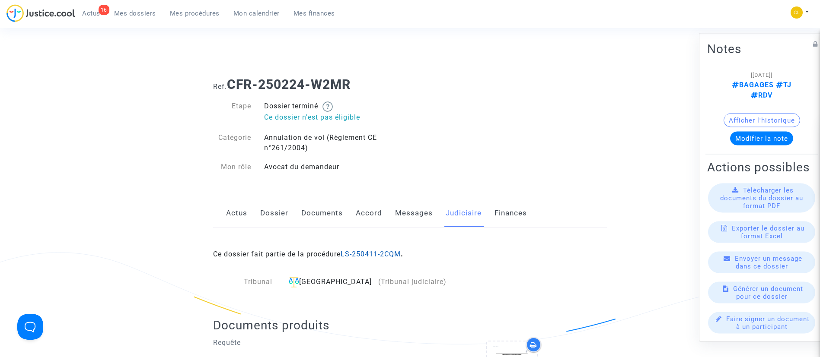
click at [363, 251] on link "LS-250411-2CQM" at bounding box center [371, 254] width 60 height 8
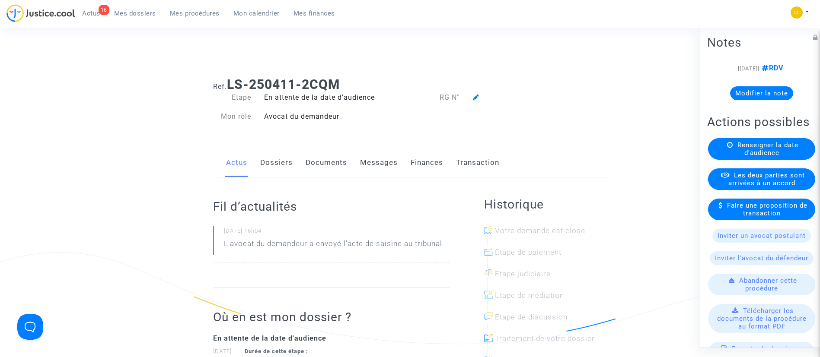
click at [746, 91] on button "Modifier la note" at bounding box center [761, 93] width 63 height 14
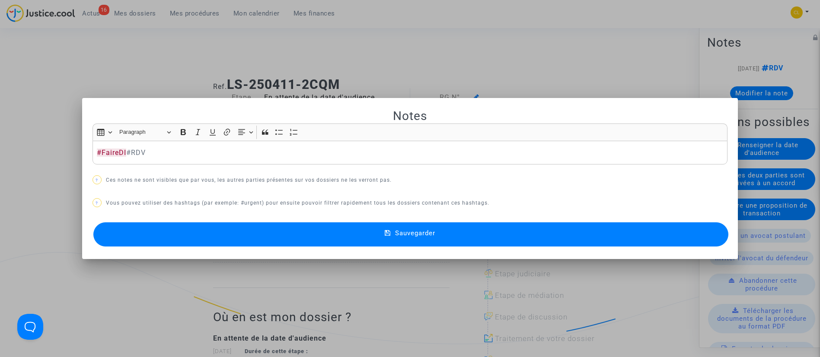
click at [544, 228] on button "Sauvegarder" at bounding box center [410, 235] width 635 height 24
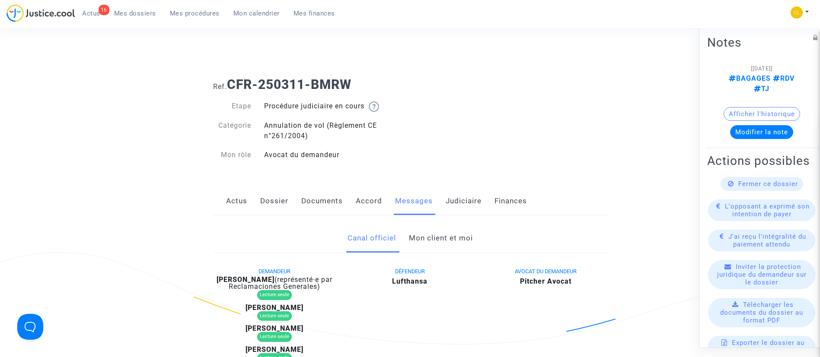
click at [432, 239] on link "Mon client et moi" at bounding box center [441, 238] width 64 height 29
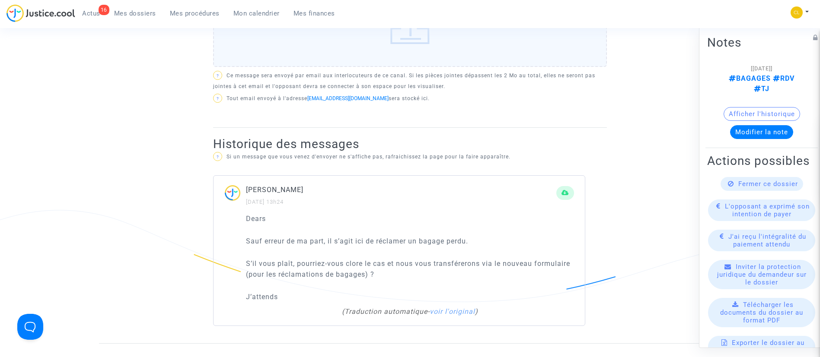
scroll to position [454, 0]
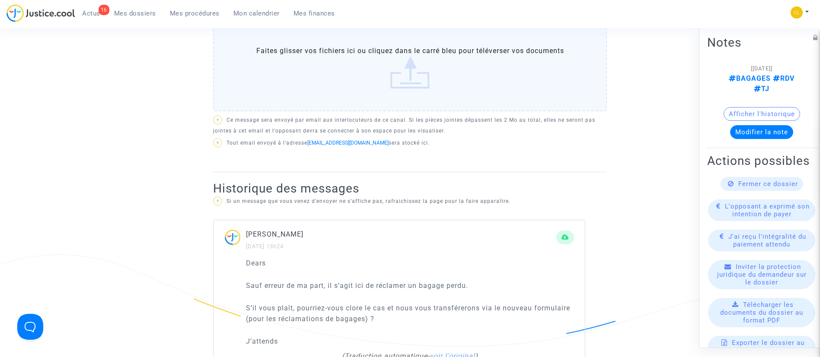
click at [762, 186] on span "Fermer ce dossier" at bounding box center [768, 184] width 60 height 8
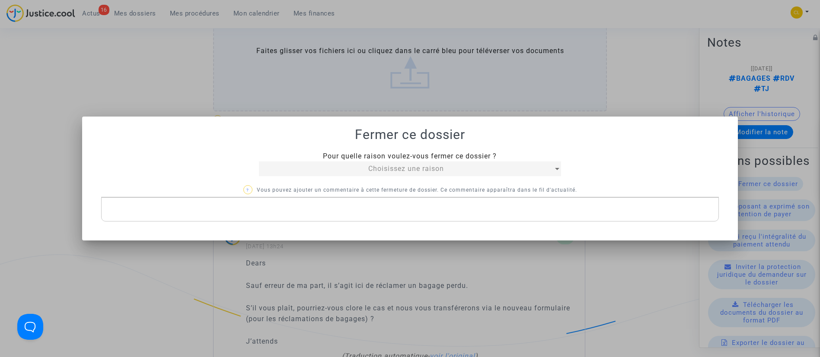
scroll to position [0, 0]
click at [392, 165] on span "Choisissez une raison" at bounding box center [406, 169] width 76 height 8
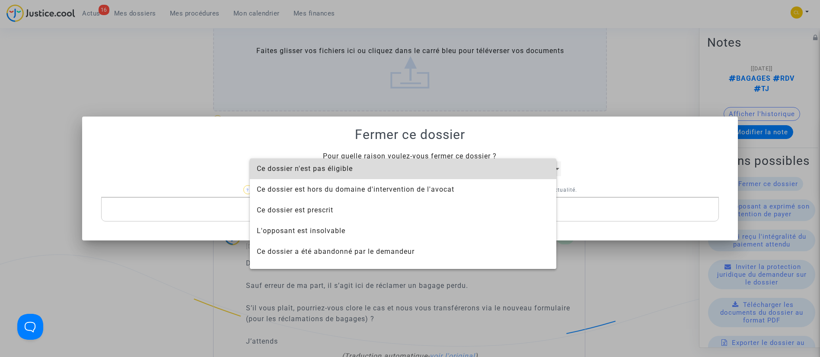
click at [392, 164] on span "Ce dossier n'est pas éligible" at bounding box center [403, 169] width 293 height 21
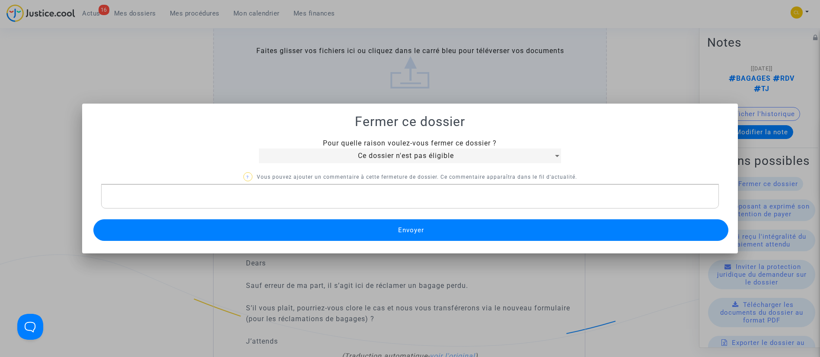
click at [407, 233] on span "Envoyer" at bounding box center [411, 230] width 26 height 8
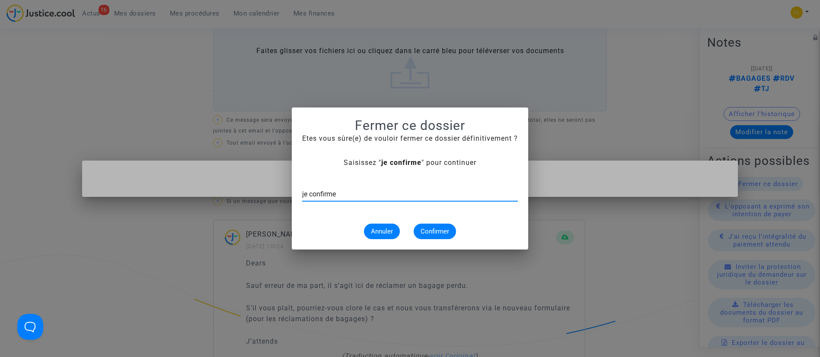
type input "je confirme"
click at [423, 235] on span "Confirmer" at bounding box center [435, 232] width 29 height 8
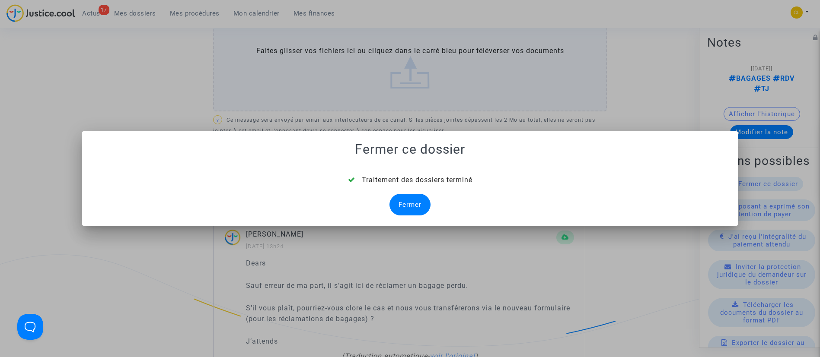
click at [405, 190] on div "Traitement des dossiers terminé Fermer" at bounding box center [409, 195] width 635 height 41
drag, startPoint x: 414, startPoint y: 199, endPoint x: 450, endPoint y: 234, distance: 50.1
click at [442, 226] on mat-dialog-container "Fermer ce dossier Traitement des dossiers terminé Fermer" at bounding box center [410, 178] width 656 height 95
click at [411, 197] on div "Fermer" at bounding box center [409, 205] width 41 height 22
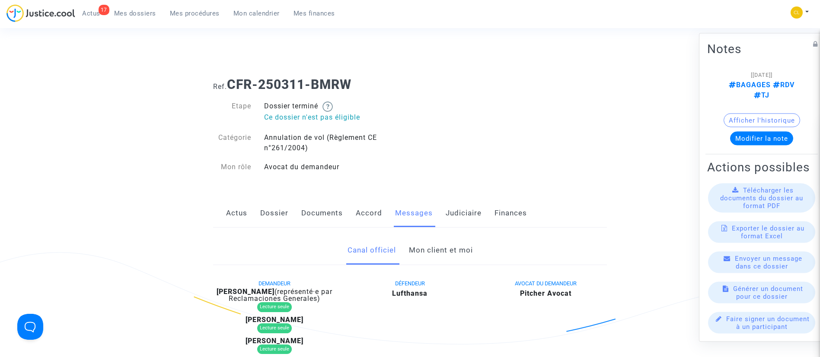
click at [473, 213] on link "Judiciaire" at bounding box center [464, 213] width 36 height 29
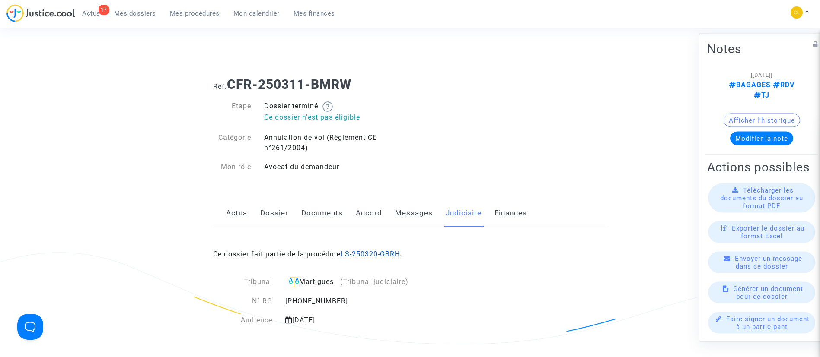
click at [394, 253] on link "LS-250320-GBRH" at bounding box center [370, 254] width 59 height 8
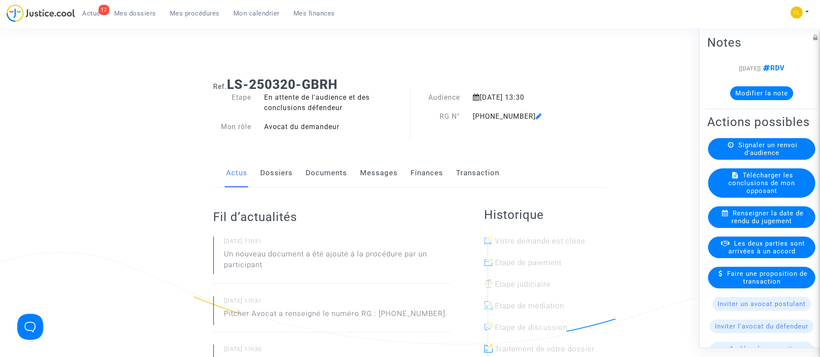
click at [768, 94] on button "Modifier la note" at bounding box center [761, 93] width 63 height 14
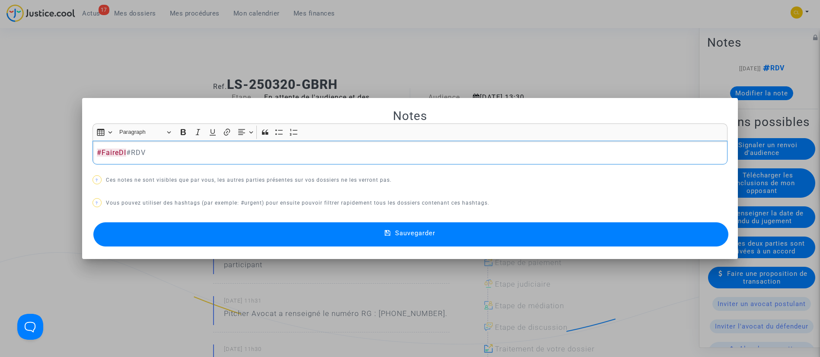
click at [401, 228] on button "Sauvegarder" at bounding box center [410, 235] width 635 height 24
